Goal: Download file/media

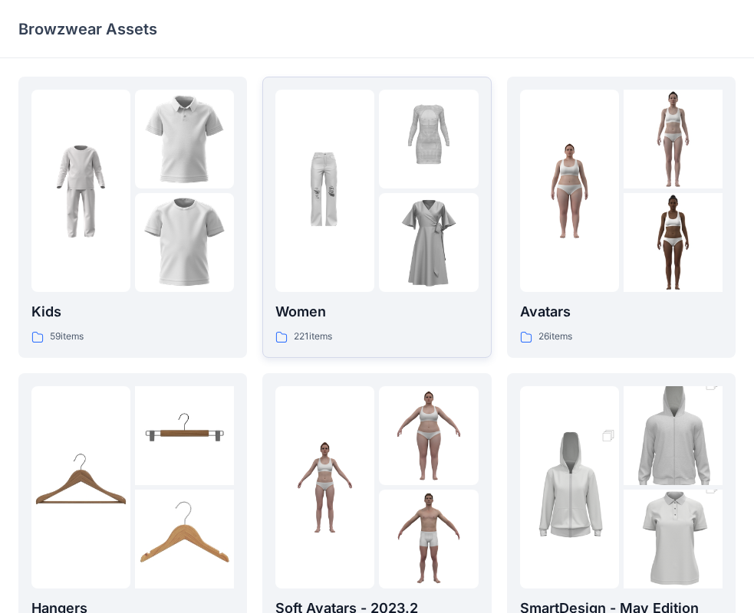
click at [408, 248] on img at bounding box center [428, 242] width 99 height 99
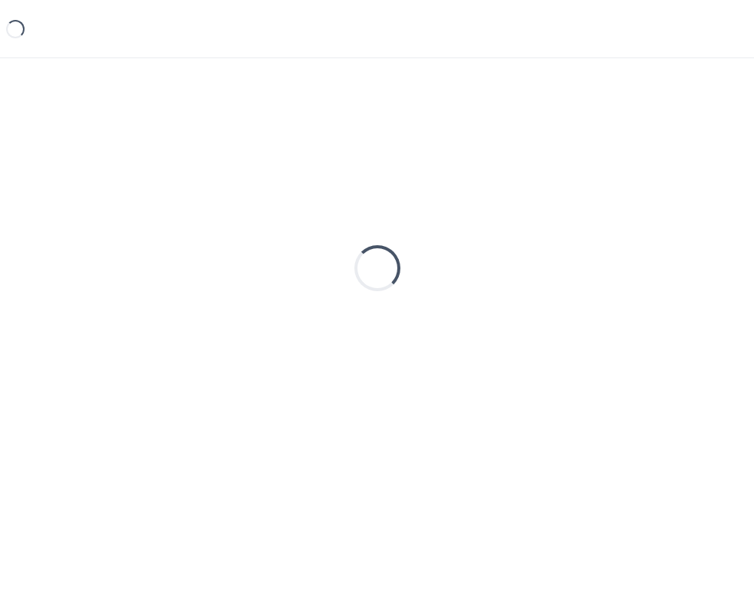
click at [408, 248] on div "Loading..." at bounding box center [376, 268] width 717 height 383
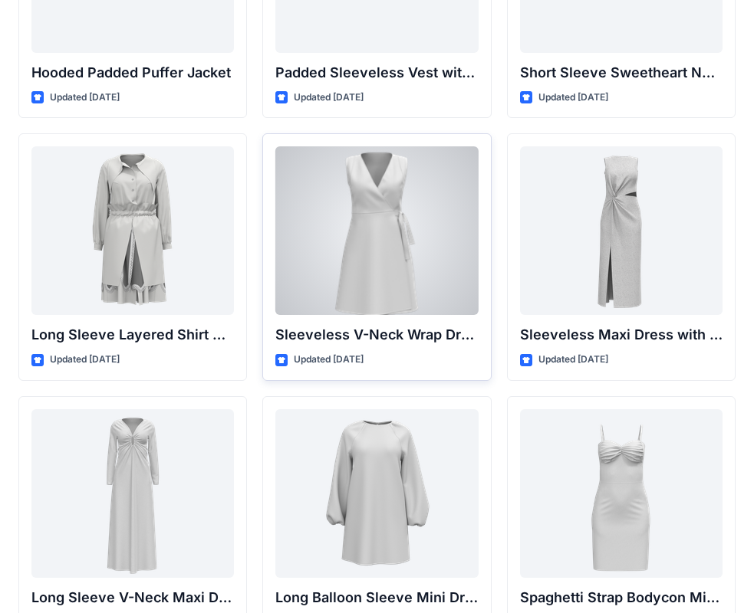
scroll to position [2070, 0]
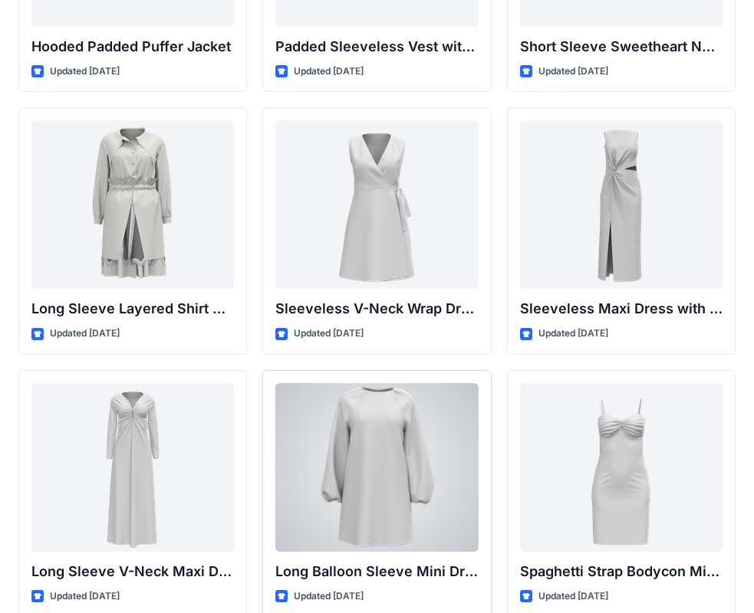
click at [412, 491] on div at bounding box center [376, 467] width 202 height 169
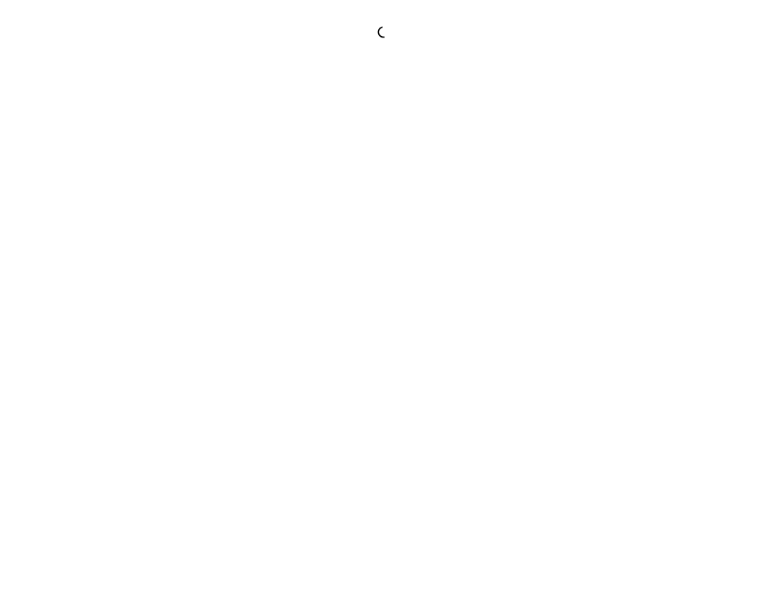
click at [412, 491] on div at bounding box center [383, 306] width 767 height 613
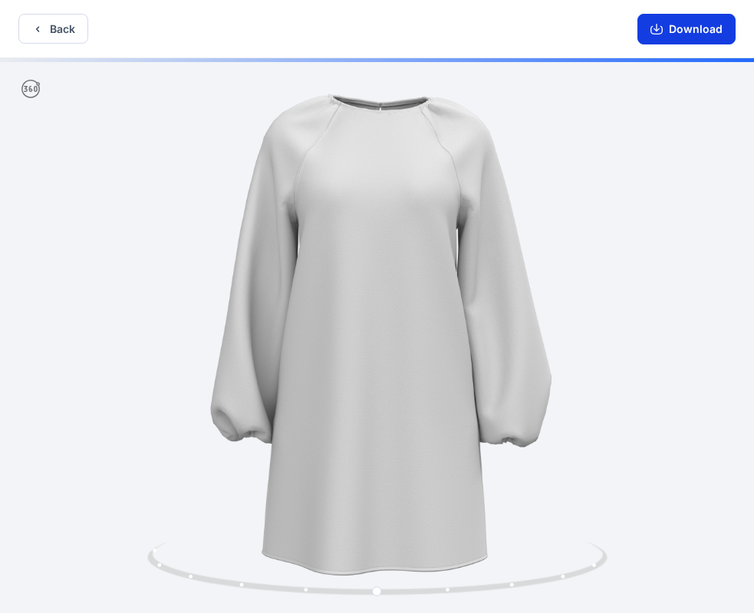
click at [682, 27] on button "Download" at bounding box center [686, 29] width 98 height 31
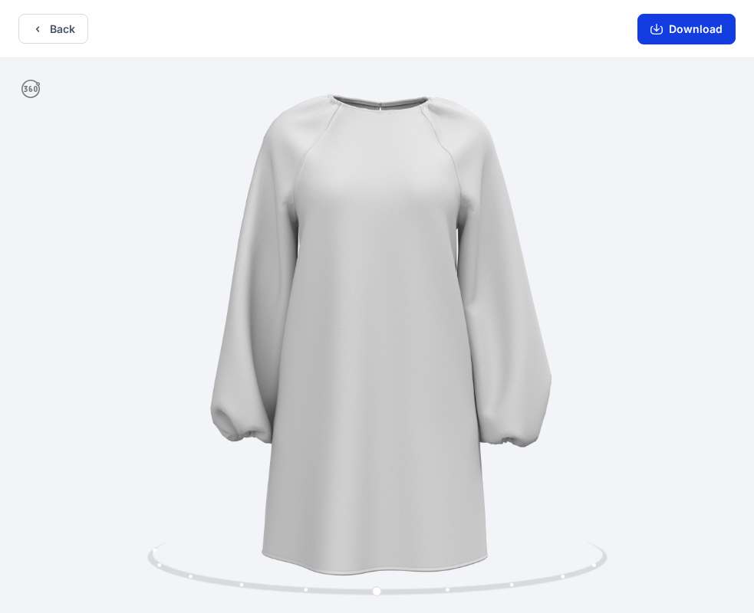
click at [664, 37] on button "Download" at bounding box center [686, 29] width 98 height 31
